Goal: Information Seeking & Learning: Learn about a topic

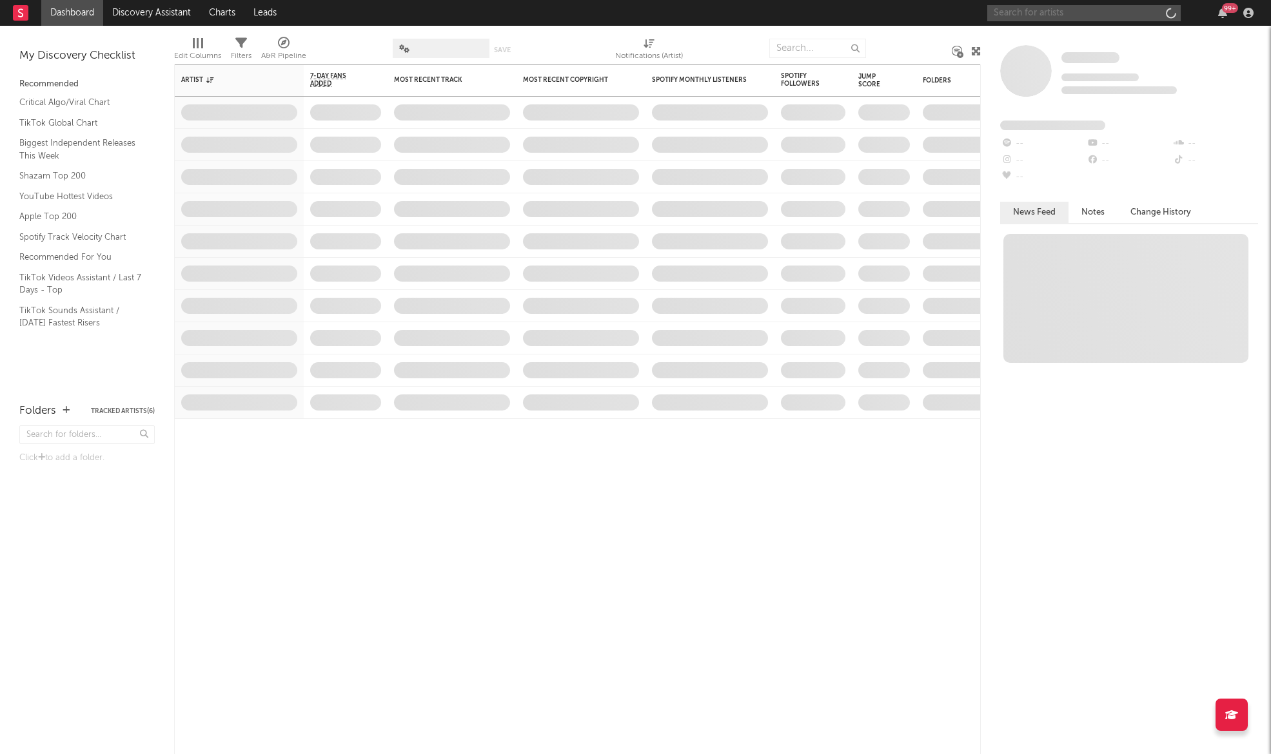
click at [1073, 8] on input "text" at bounding box center [1083, 13] width 193 height 16
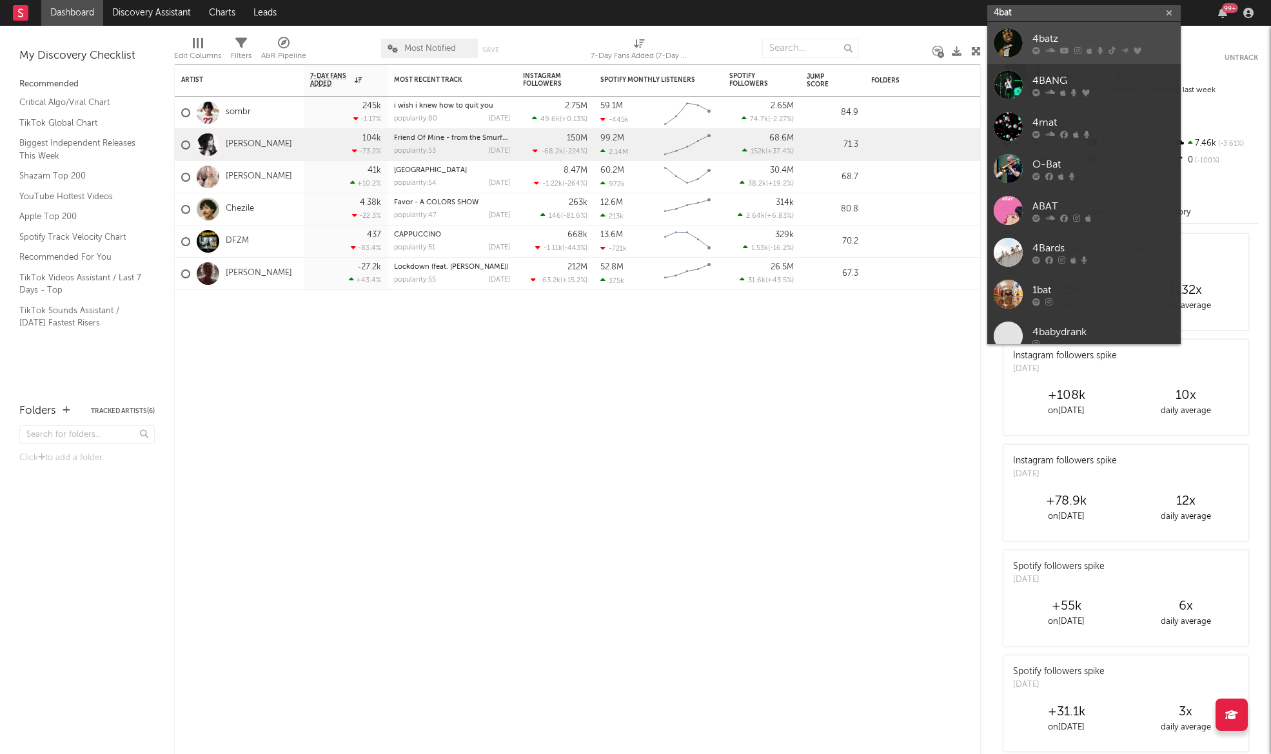
type input "4bat"
click at [1070, 44] on div "4batz" at bounding box center [1103, 38] width 142 height 15
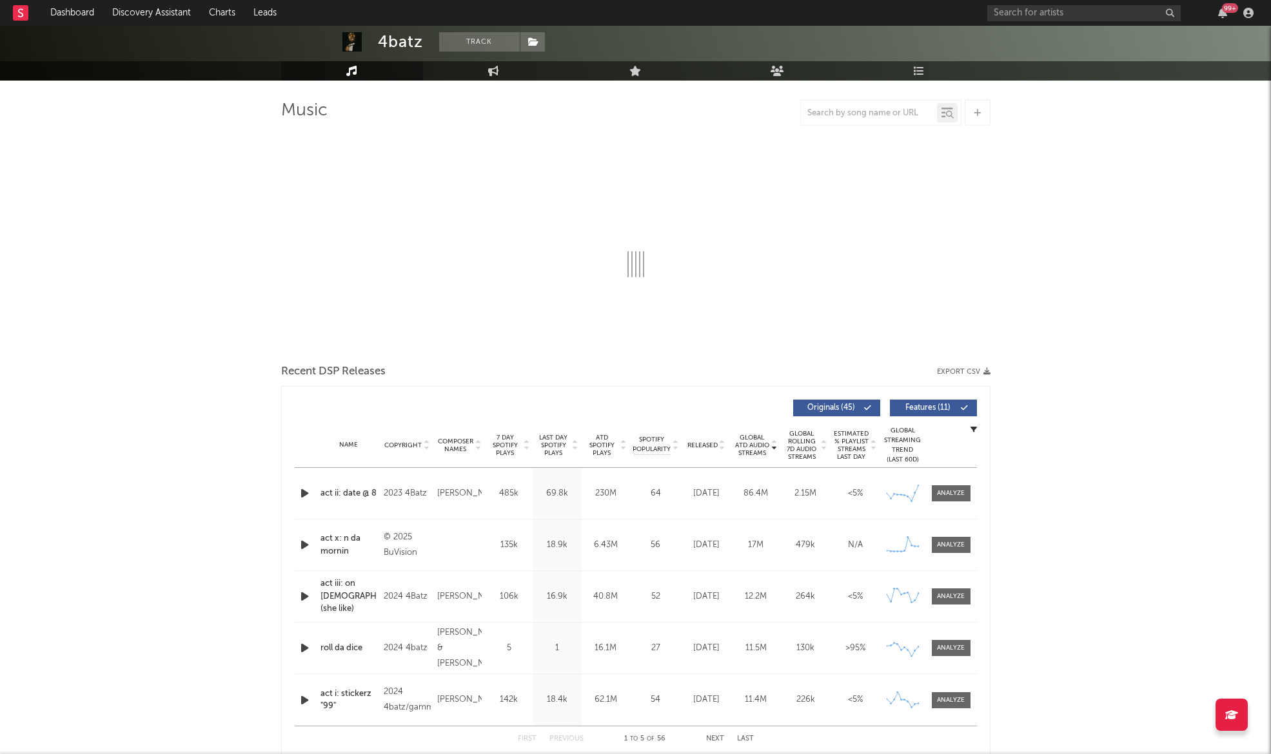
select select "6m"
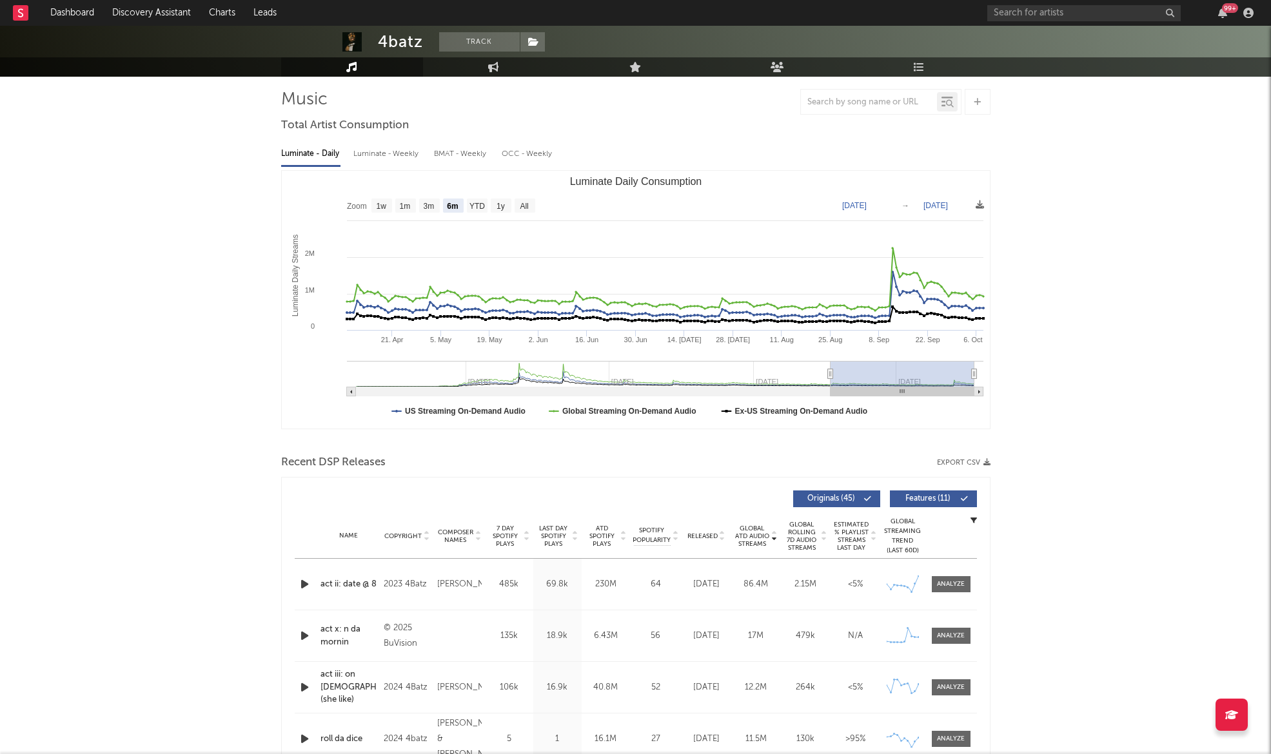
scroll to position [91, 0]
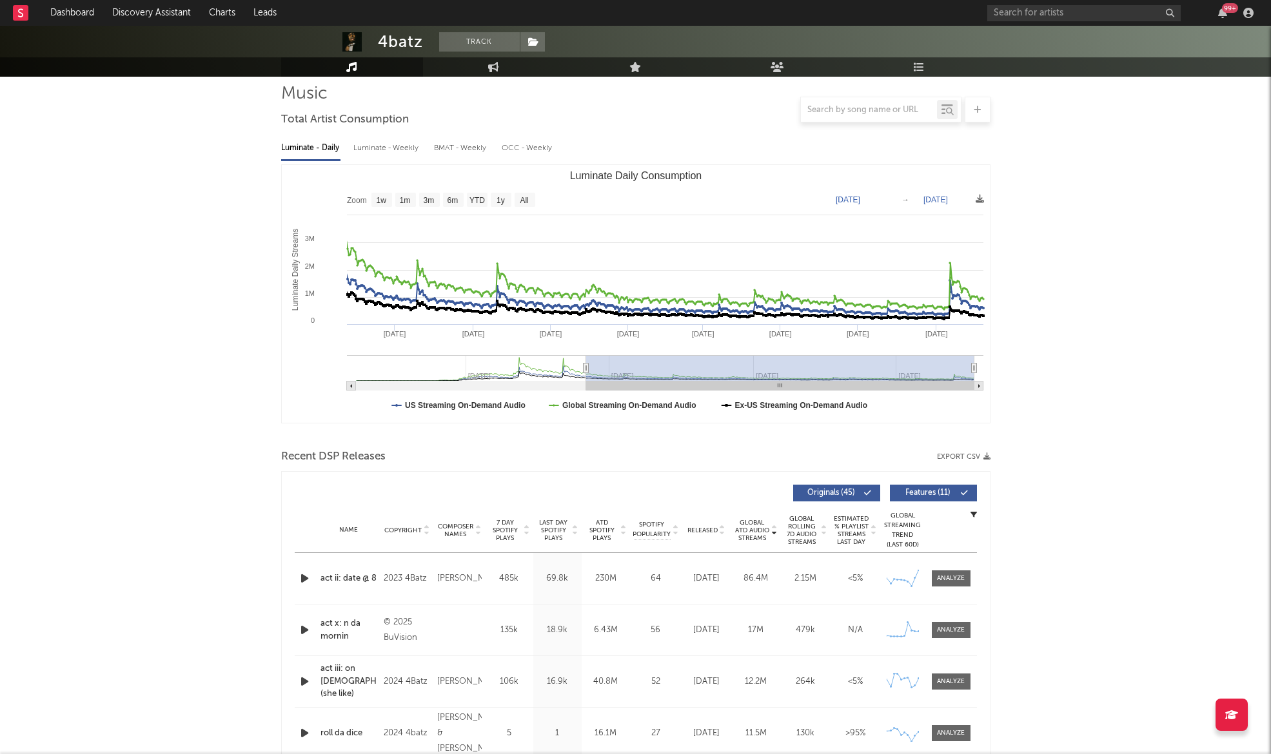
type input "2024-06-01"
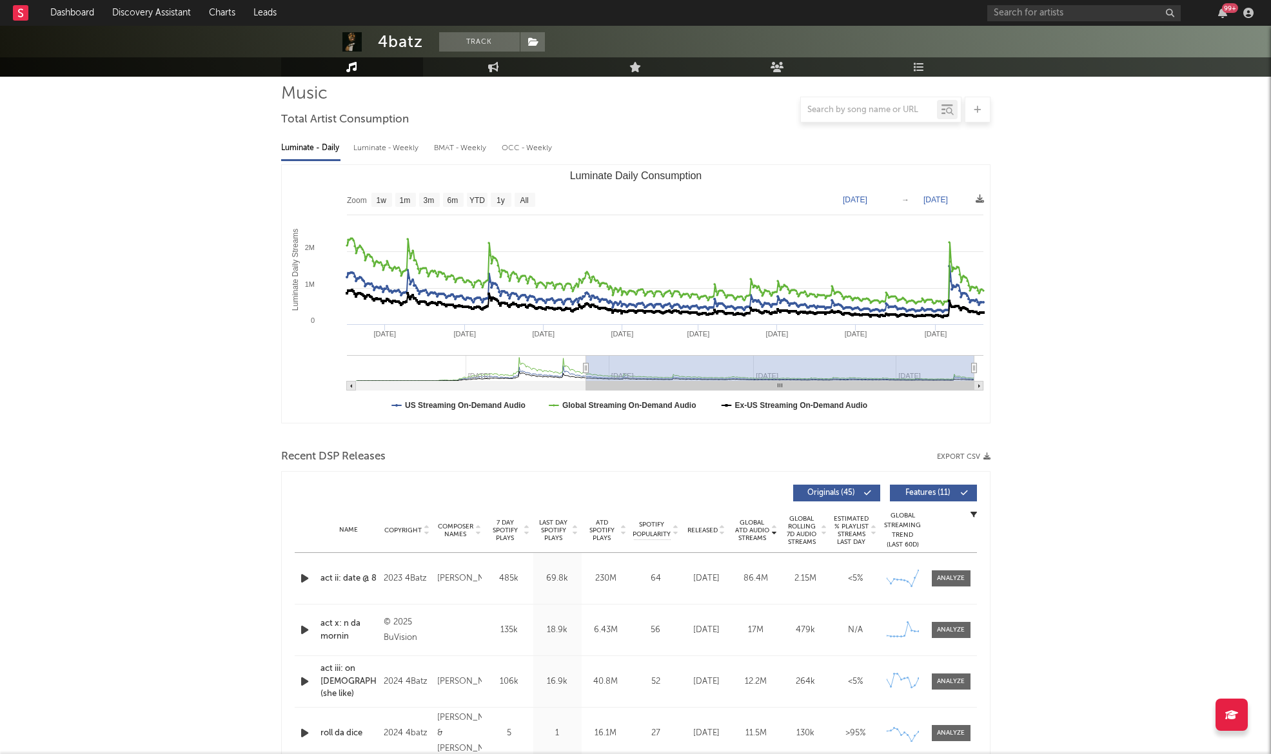
drag, startPoint x: 826, startPoint y: 365, endPoint x: 585, endPoint y: 366, distance: 241.1
click at [585, 366] on icon "Luminate Daily Consumption" at bounding box center [585, 369] width 5 height 10
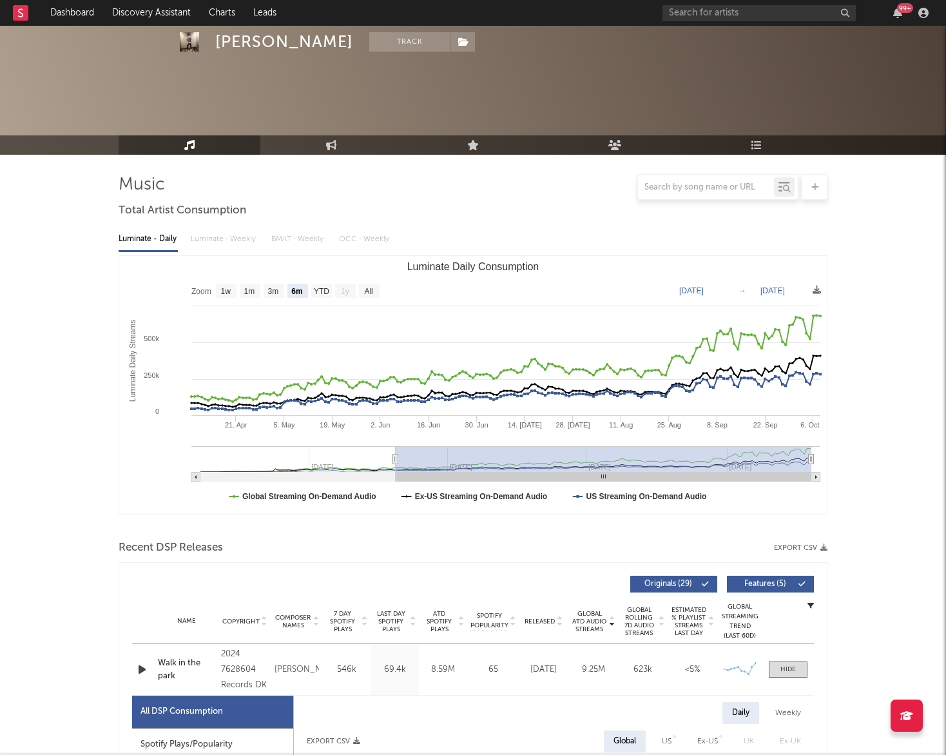
select select "6m"
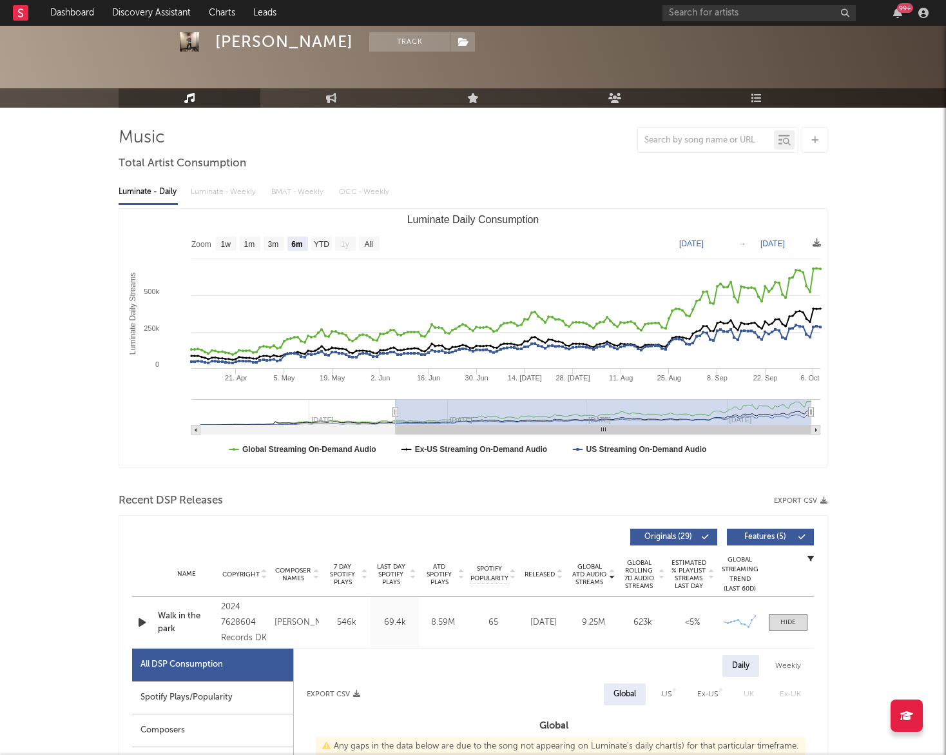
scroll to position [34, 0]
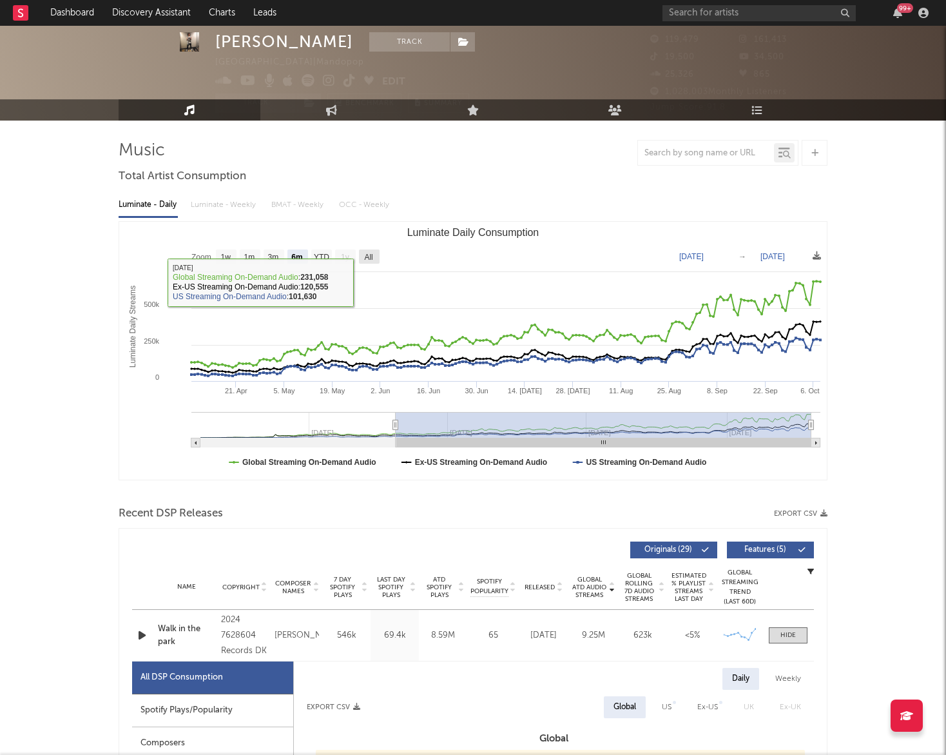
click at [370, 253] on text "All" at bounding box center [368, 257] width 8 height 9
select select "All"
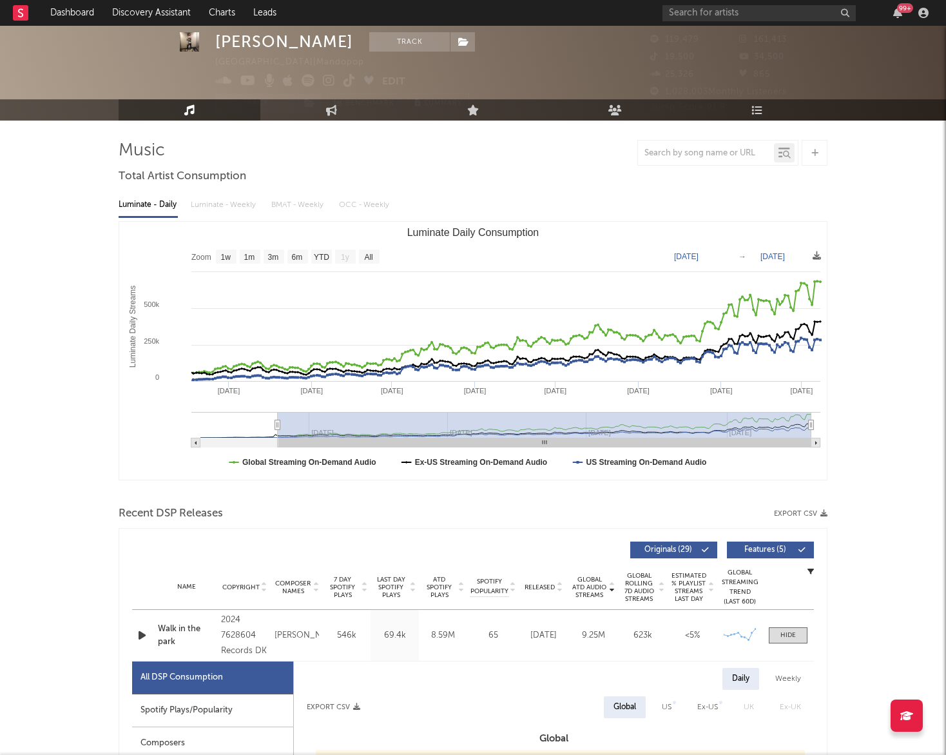
type input "[DATE]"
drag, startPoint x: 200, startPoint y: 424, endPoint x: 278, endPoint y: 428, distance: 78.1
click at [278, 428] on icon "Luminate Daily Consumption" at bounding box center [277, 425] width 5 height 10
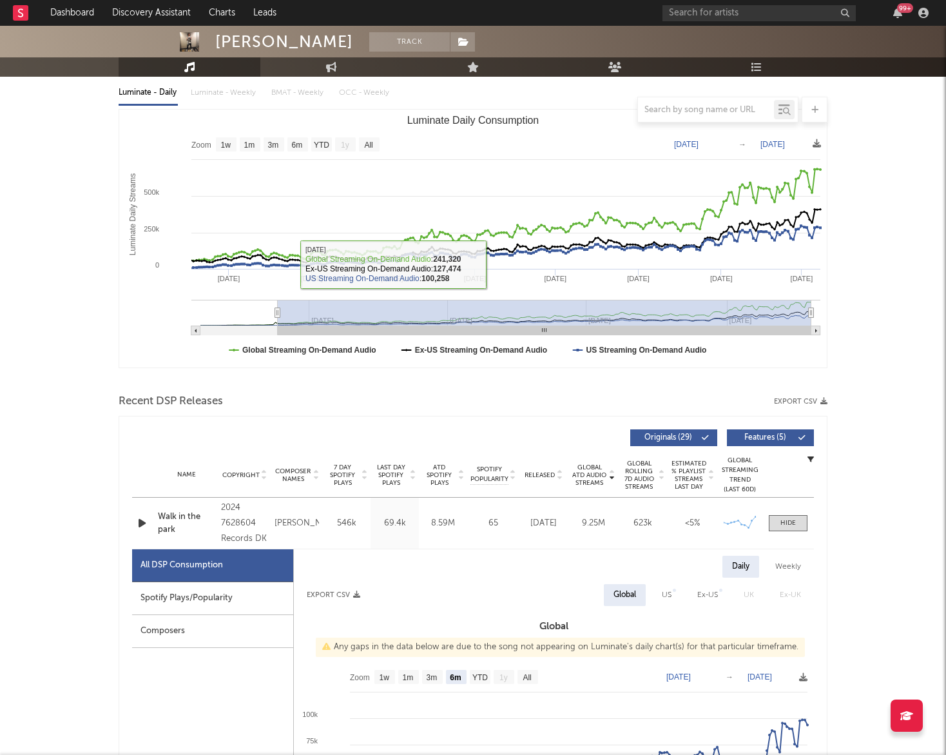
scroll to position [150, 0]
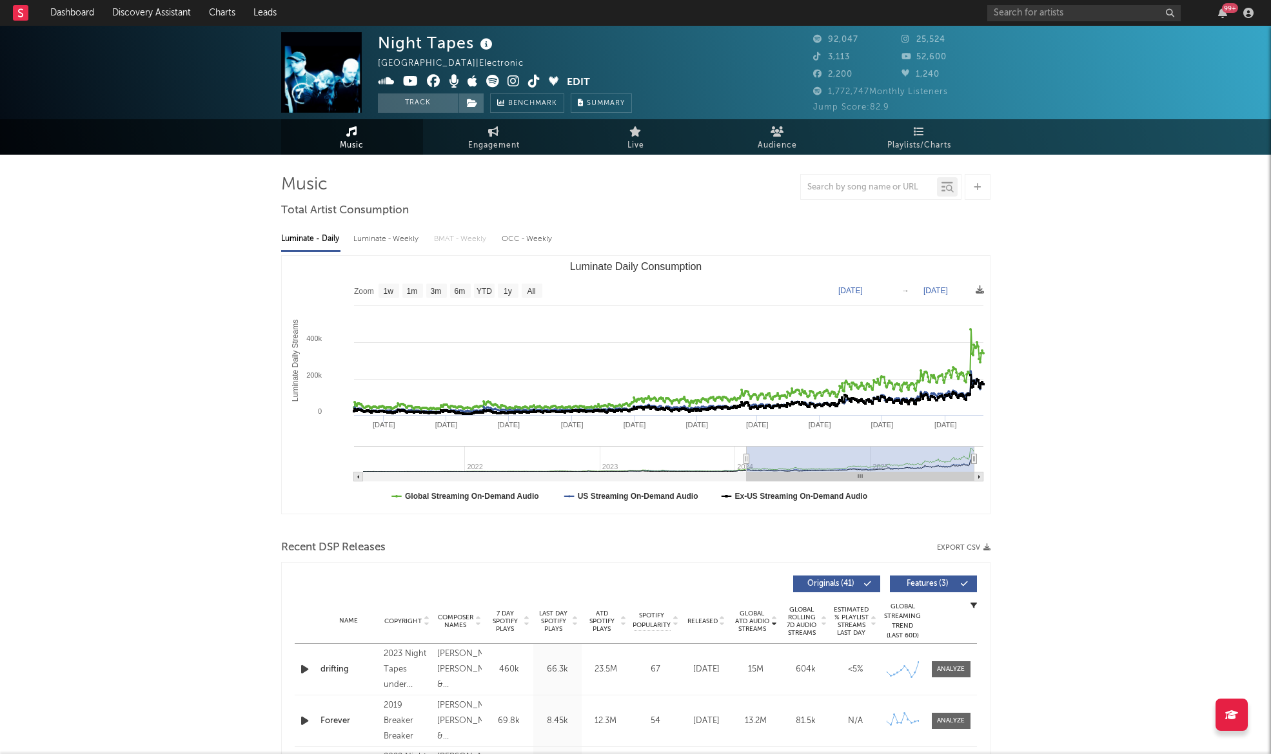
select select "6m"
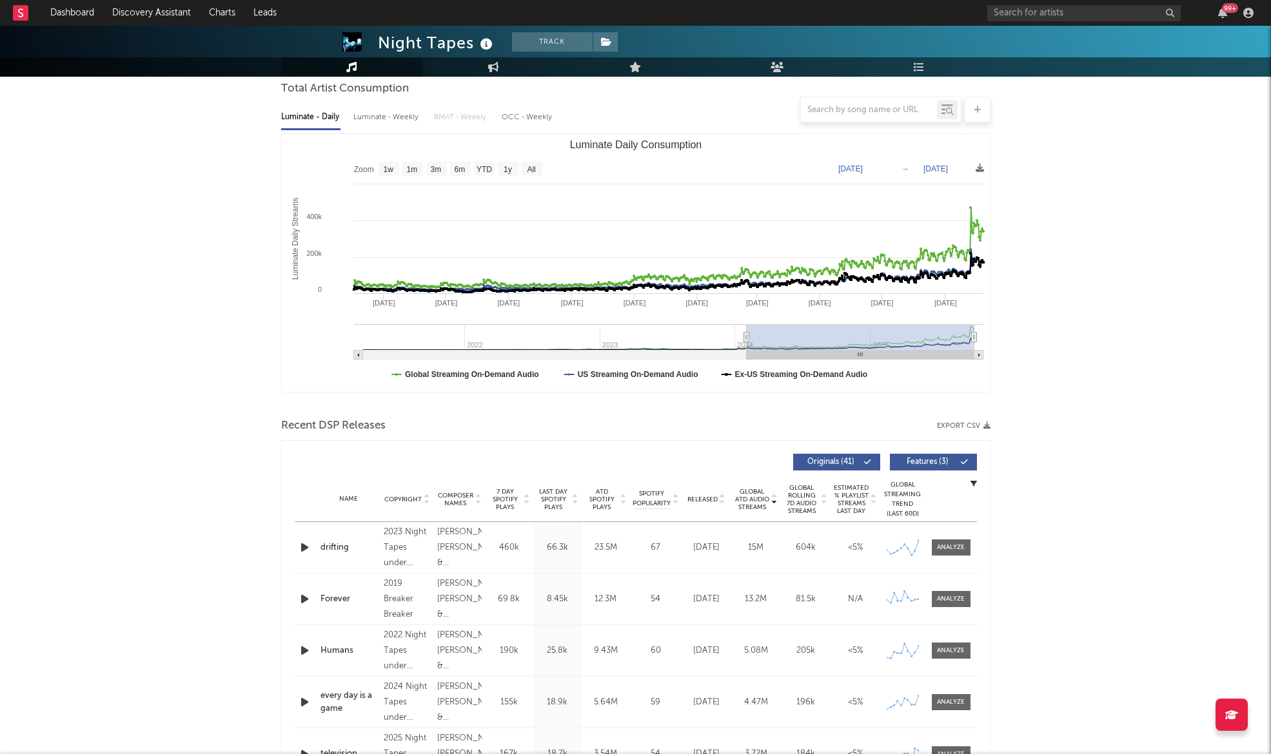
scroll to position [133, 0]
